Goal: Obtain resource: Obtain resource

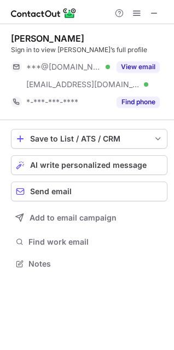
scroll to position [256, 174]
click at [152, 13] on span at bounding box center [154, 13] width 9 height 9
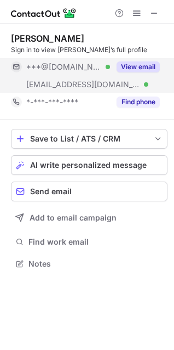
click at [134, 64] on button "View email" at bounding box center [138, 66] width 43 height 11
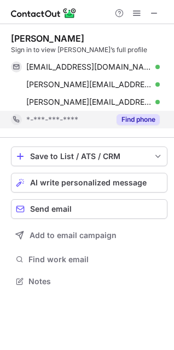
click at [144, 117] on button "Find phone" at bounding box center [138, 119] width 43 height 11
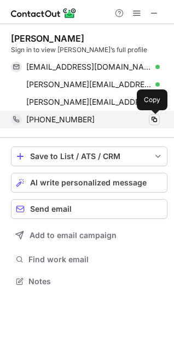
click at [155, 116] on span at bounding box center [154, 119] width 9 height 9
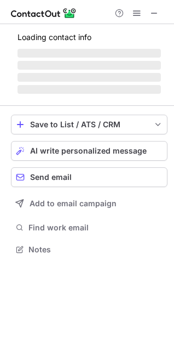
scroll to position [238, 174]
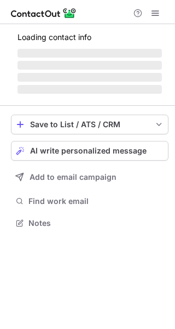
scroll to position [212, 175]
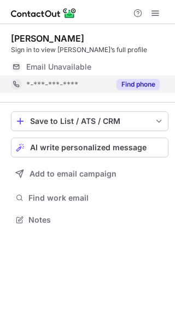
click at [139, 87] on button "Find phone" at bounding box center [138, 84] width 43 height 11
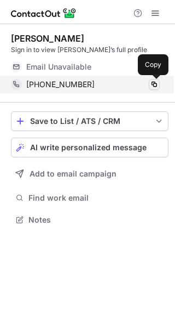
click at [156, 82] on span at bounding box center [154, 84] width 9 height 9
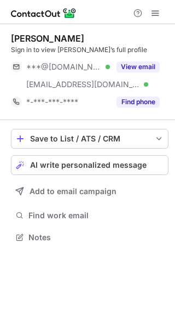
scroll to position [230, 175]
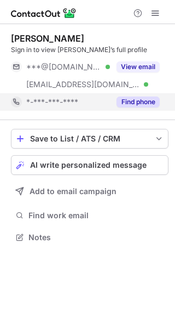
click at [139, 101] on button "Find phone" at bounding box center [138, 101] width 43 height 11
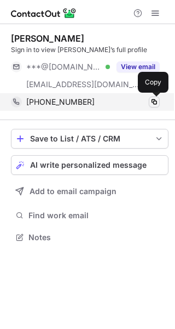
click at [155, 99] on span at bounding box center [154, 102] width 9 height 9
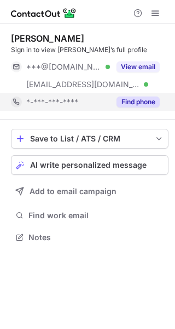
scroll to position [230, 175]
click at [144, 99] on button "Find phone" at bounding box center [138, 101] width 43 height 11
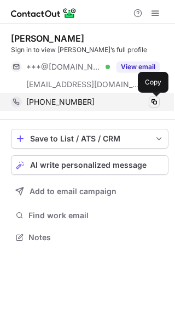
click at [155, 100] on span at bounding box center [154, 102] width 9 height 9
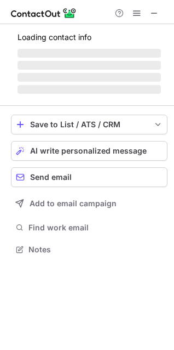
scroll to position [238, 174]
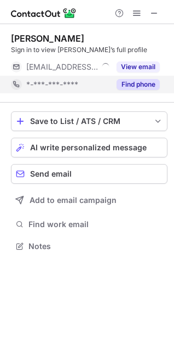
click at [144, 87] on button "Find phone" at bounding box center [138, 84] width 43 height 11
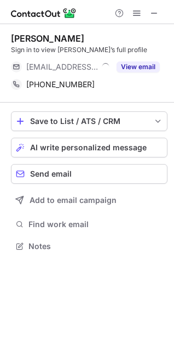
scroll to position [238, 174]
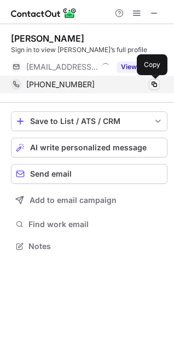
click at [156, 84] on span at bounding box center [154, 84] width 9 height 9
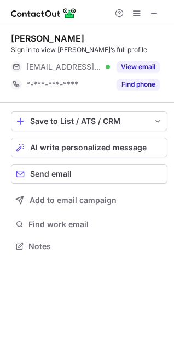
scroll to position [238, 174]
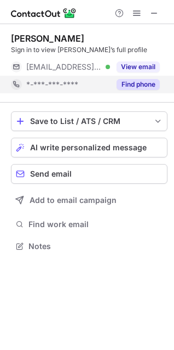
click at [146, 87] on button "Find phone" at bounding box center [138, 84] width 43 height 11
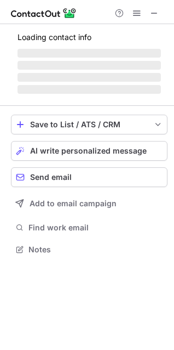
scroll to position [274, 174]
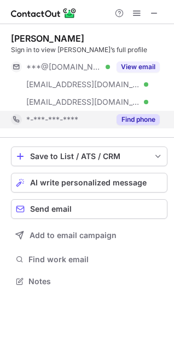
click at [139, 117] on button "Find phone" at bounding box center [138, 119] width 43 height 11
